Goal: Information Seeking & Learning: Learn about a topic

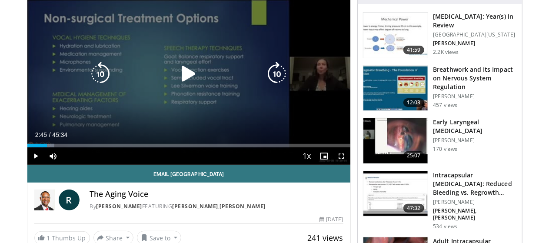
click at [186, 79] on icon "Video Player" at bounding box center [189, 74] width 24 height 24
click at [131, 76] on div "Video Player" at bounding box center [189, 73] width 194 height 17
click at [131, 76] on div "10 seconds Tap to unmute" at bounding box center [188, 74] width 323 height 182
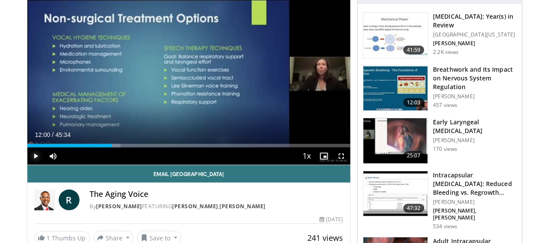
click at [27, 165] on span "Video Player" at bounding box center [35, 155] width 17 height 17
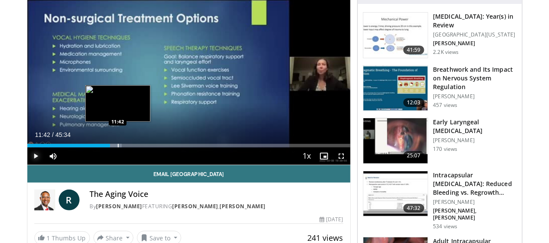
click at [118, 147] on div "Progress Bar" at bounding box center [118, 145] width 1 height 3
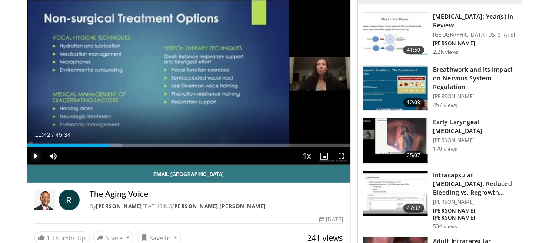
click at [27, 165] on span "Video Player" at bounding box center [35, 155] width 17 height 17
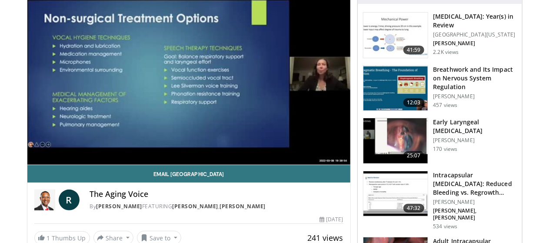
click at [27, 165] on div "10 seconds Tap to unmute" at bounding box center [188, 74] width 323 height 182
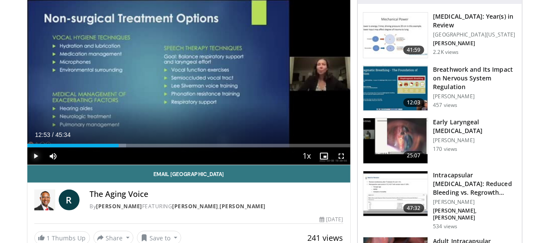
click at [27, 165] on span "Video Player" at bounding box center [35, 155] width 17 height 17
click at [27, 165] on video-js "**********" at bounding box center [188, 74] width 323 height 182
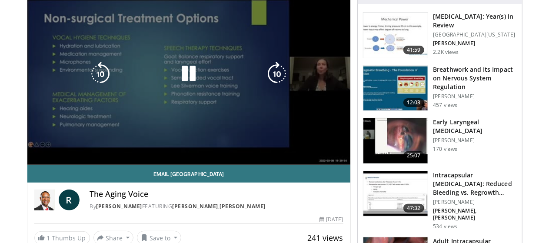
click at [27, 165] on video-js "**********" at bounding box center [188, 74] width 323 height 182
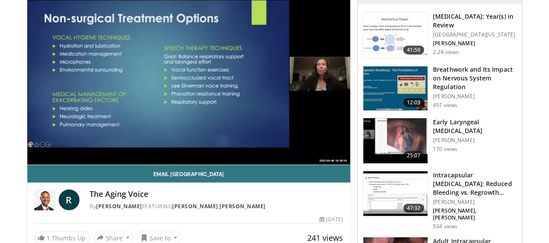
click at [27, 165] on video-js "**********" at bounding box center [188, 74] width 323 height 182
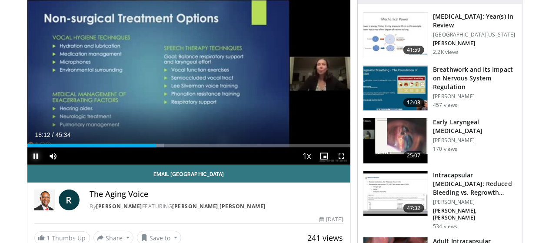
click at [27, 165] on span "Video Player" at bounding box center [35, 155] width 17 height 17
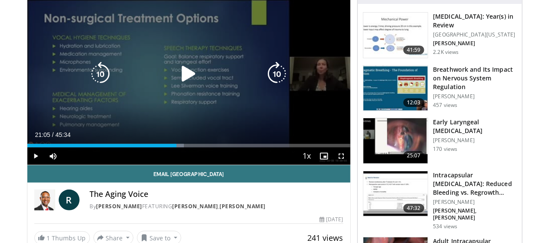
click at [183, 86] on icon "Video Player" at bounding box center [189, 74] width 24 height 24
drag, startPoint x: 194, startPoint y: 66, endPoint x: 203, endPoint y: 64, distance: 8.5
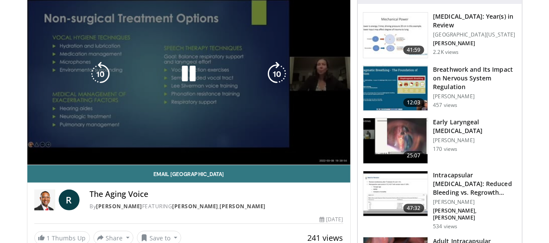
drag, startPoint x: 203, startPoint y: 64, endPoint x: 293, endPoint y: 40, distance: 93.3
click at [293, 40] on div "10 seconds Tap to unmute" at bounding box center [188, 74] width 323 height 182
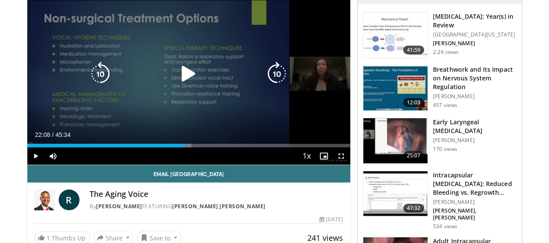
click at [284, 40] on div "10 seconds Tap to unmute" at bounding box center [188, 74] width 323 height 182
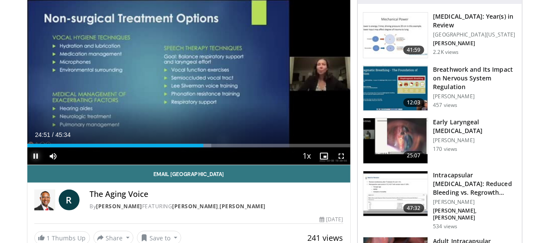
click at [27, 165] on span "Video Player" at bounding box center [35, 155] width 17 height 17
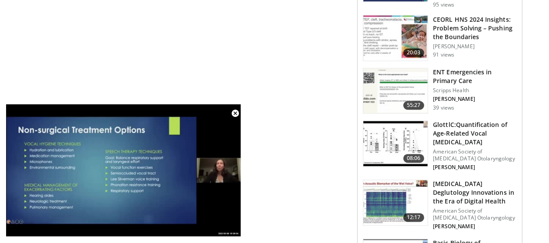
scroll to position [773, 0]
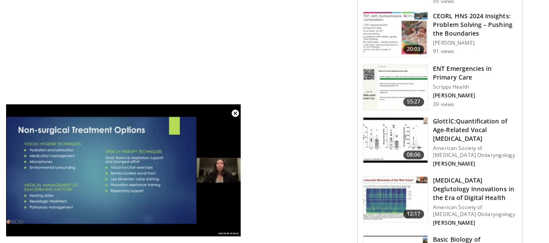
drag, startPoint x: 553, startPoint y: 240, endPoint x: 307, endPoint y: 57, distance: 307.1
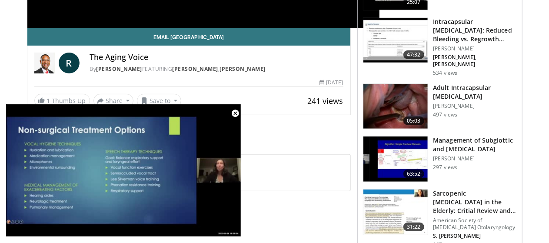
scroll to position [247, 0]
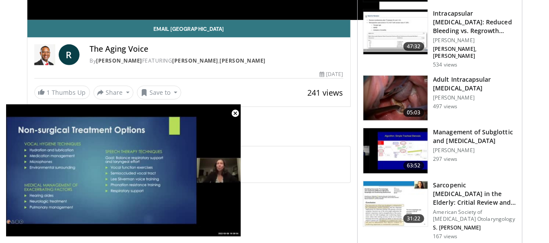
click at [481, 128] on h3 "Management of Subglottic and Tracheal Stenosis" at bounding box center [476, 136] width 84 height 17
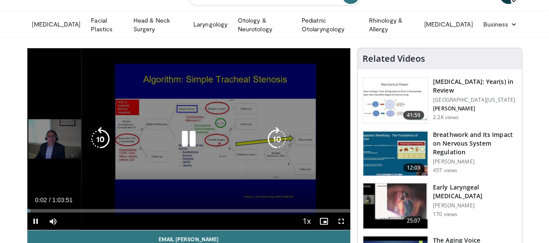
scroll to position [21, 0]
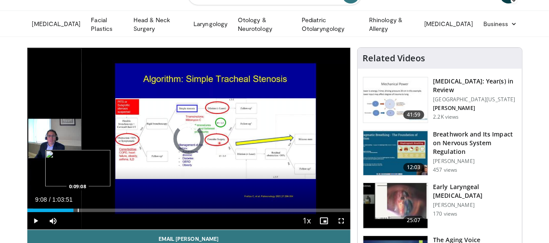
click at [78, 212] on div "Progress Bar" at bounding box center [78, 210] width 1 height 3
click at [50, 212] on div "Progress Bar" at bounding box center [50, 210] width 1 height 3
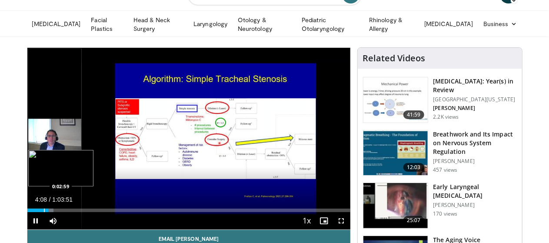
click at [44, 212] on div "Progress Bar" at bounding box center [44, 210] width 1 height 3
click at [39, 212] on div "Progress Bar" at bounding box center [39, 210] width 1 height 3
click at [35, 212] on div "Progress Bar" at bounding box center [35, 210] width 1 height 3
click at [32, 212] on div "Progress Bar" at bounding box center [32, 210] width 1 height 3
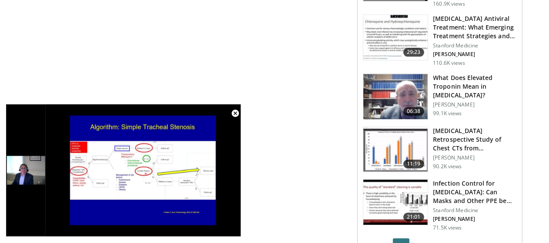
scroll to position [0, 0]
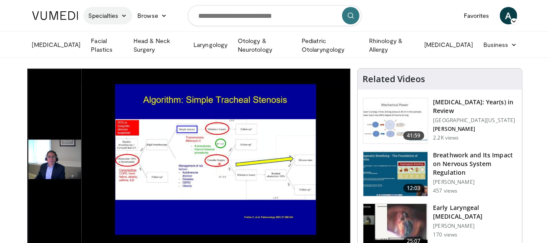
click at [86, 13] on link "Specialties" at bounding box center [108, 15] width 49 height 17
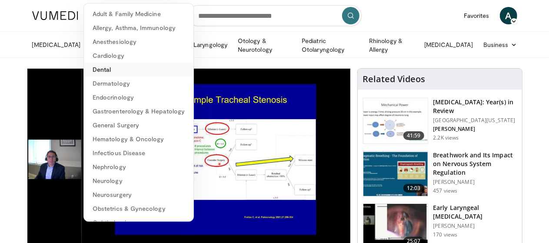
click at [136, 71] on link "Dental" at bounding box center [139, 70] width 110 height 14
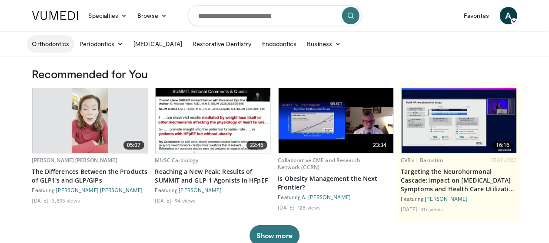
click at [45, 46] on link "Orthodontics" at bounding box center [51, 43] width 48 height 17
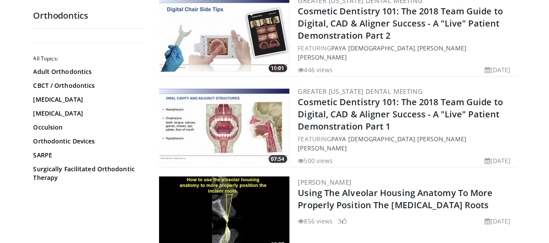
scroll to position [1701, 0]
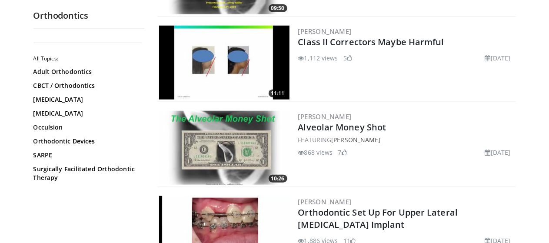
scroll to position [2022, 0]
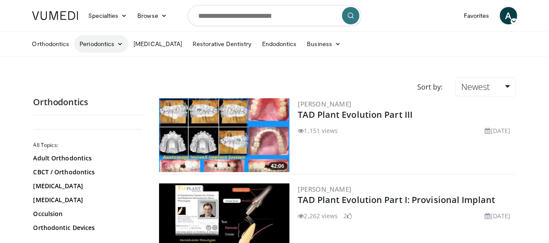
click at [96, 49] on link "Periodontics" at bounding box center [101, 43] width 54 height 17
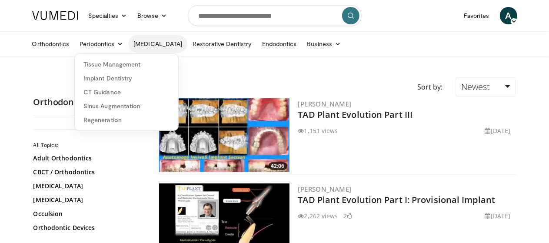
click at [148, 46] on link "[MEDICAL_DATA]" at bounding box center [157, 43] width 59 height 17
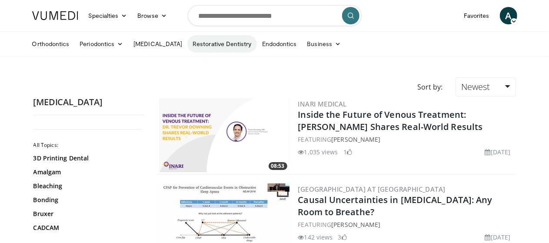
click at [207, 48] on link "Restorative Dentistry" at bounding box center [221, 43] width 69 height 17
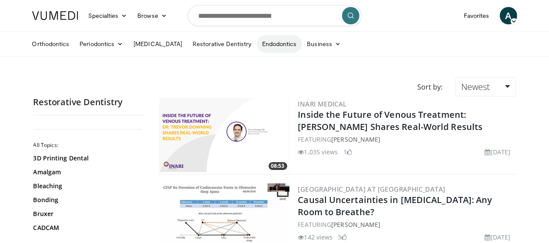
click at [259, 48] on link "Endodontics" at bounding box center [279, 43] width 45 height 17
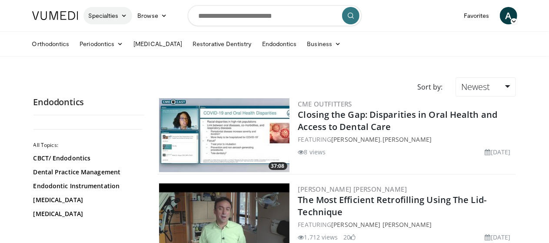
click at [99, 16] on link "Specialties" at bounding box center [108, 15] width 49 height 17
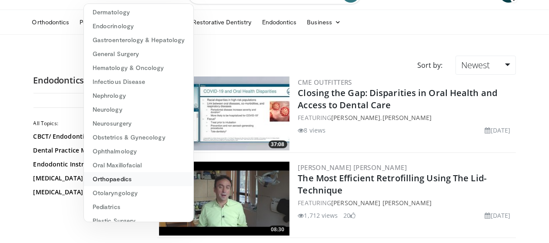
scroll to position [70, 0]
click at [134, 139] on link "Obstetrics & Gynecology" at bounding box center [139, 139] width 110 height 14
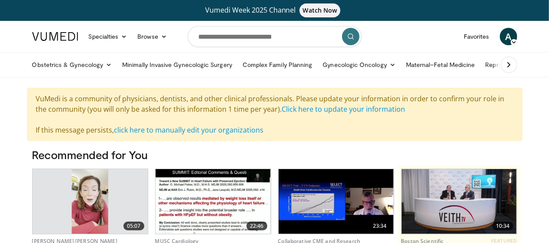
drag, startPoint x: 537, startPoint y: 63, endPoint x: 531, endPoint y: 62, distance: 5.8
drag, startPoint x: 531, startPoint y: 62, endPoint x: 539, endPoint y: 46, distance: 18.1
click at [523, 46] on div "A Andre Serrette Add a Video Messages Thumbs Up Settings Logout" at bounding box center [509, 36] width 28 height 24
click at [514, 63] on icon at bounding box center [509, 64] width 9 height 9
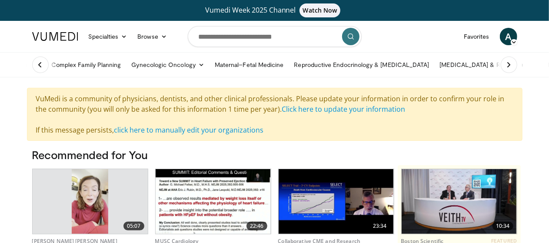
click at [514, 63] on icon at bounding box center [509, 64] width 9 height 9
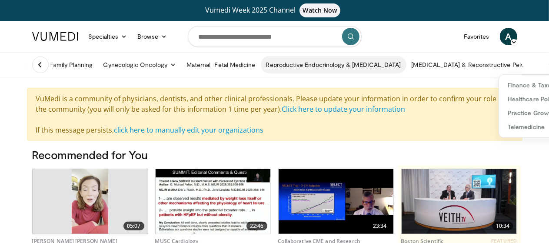
click at [335, 63] on link "Reproductive Endocrinology & [MEDICAL_DATA]" at bounding box center [334, 64] width 146 height 17
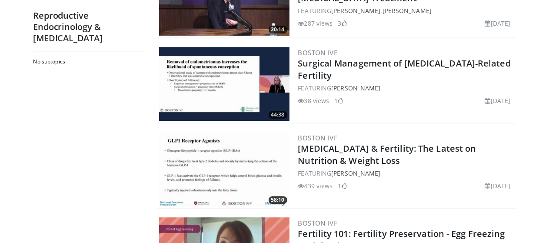
scroll to position [1180, 0]
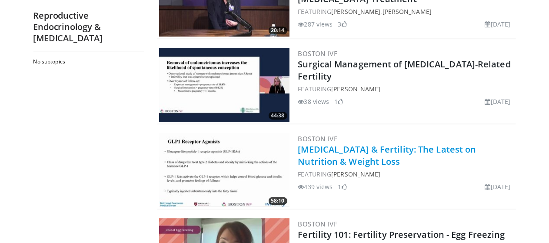
click at [420, 149] on link "[MEDICAL_DATA] & Fertility: The Latest on Nutrition & Weight Loss" at bounding box center [387, 156] width 178 height 24
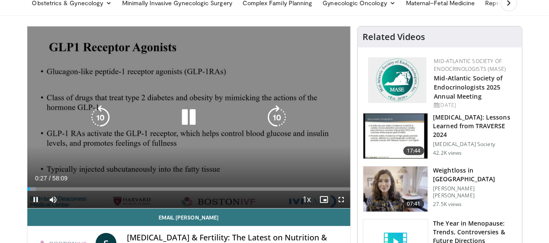
scroll to position [63, 0]
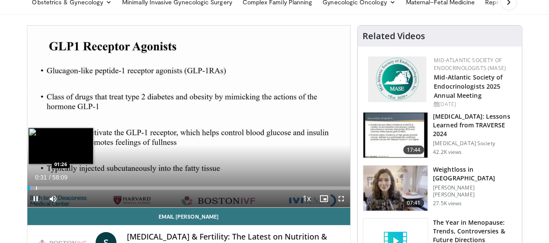
click at [36, 190] on div "Progress Bar" at bounding box center [36, 188] width 1 height 3
click at [39, 190] on div "Progress Bar" at bounding box center [39, 188] width 1 height 3
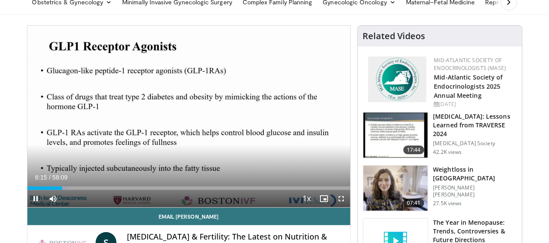
drag, startPoint x: 20, startPoint y: 205, endPoint x: 12, endPoint y: 213, distance: 11.1
click at [27, 208] on video-js "**********" at bounding box center [188, 117] width 323 height 182
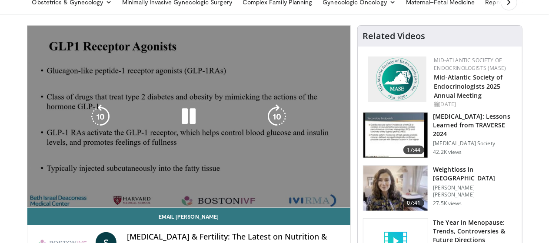
click at [27, 207] on div "10 seconds Tap to unmute" at bounding box center [188, 117] width 323 height 182
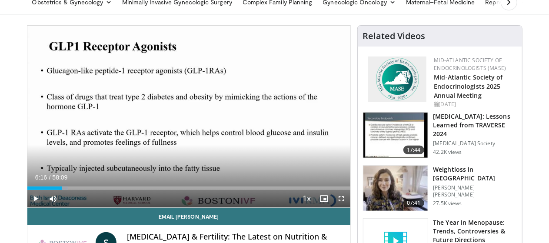
click at [27, 207] on span "Video Player" at bounding box center [35, 198] width 17 height 17
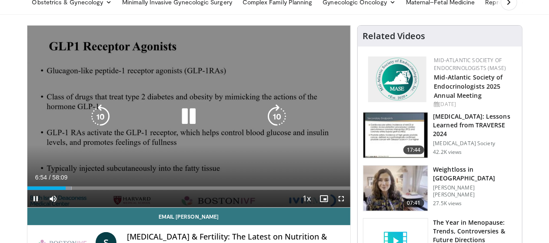
click at [184, 129] on icon "Video Player" at bounding box center [189, 116] width 24 height 24
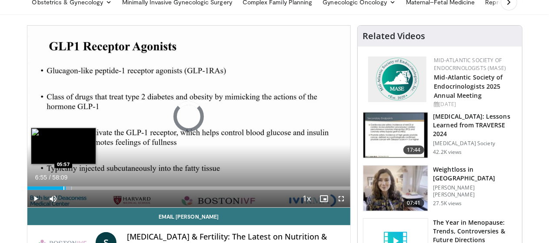
click at [63, 190] on div "Progress Bar" at bounding box center [63, 188] width 1 height 3
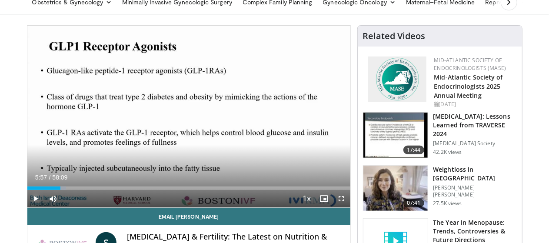
click at [27, 207] on span "Video Player" at bounding box center [35, 198] width 17 height 17
